Goal: Navigation & Orientation: Find specific page/section

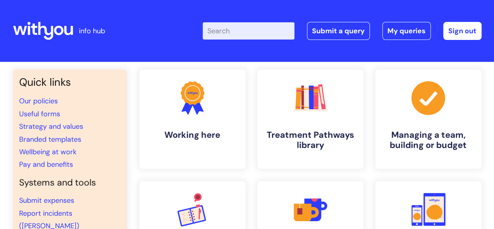
drag, startPoint x: 477, startPoint y: 0, endPoint x: 331, endPoint y: 5, distance: 145.5
click at [331, 5] on header "info hub Enter your search term here... Search Submit a query My queries Welcom…" at bounding box center [247, 31] width 494 height 62
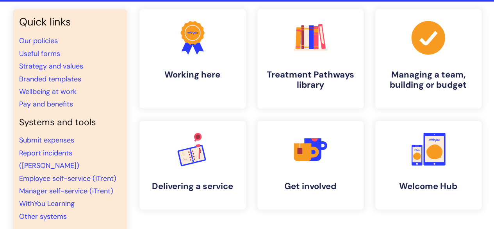
scroll to position [58, 0]
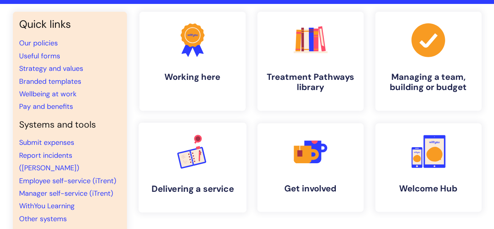
click at [192, 152] on rect at bounding box center [198, 156] width 14 height 16
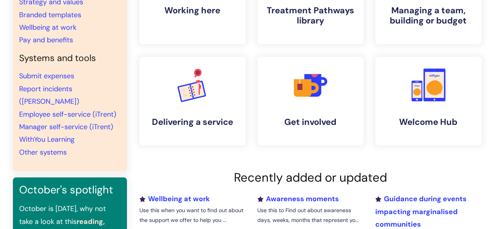
scroll to position [126, 0]
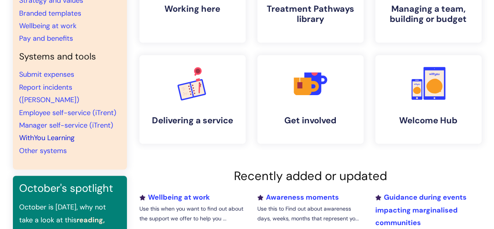
click at [62, 133] on link "WithYou Learning" at bounding box center [46, 137] width 55 height 9
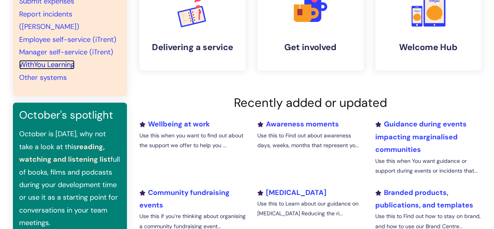
scroll to position [0, 0]
